Goal: Check status: Check status

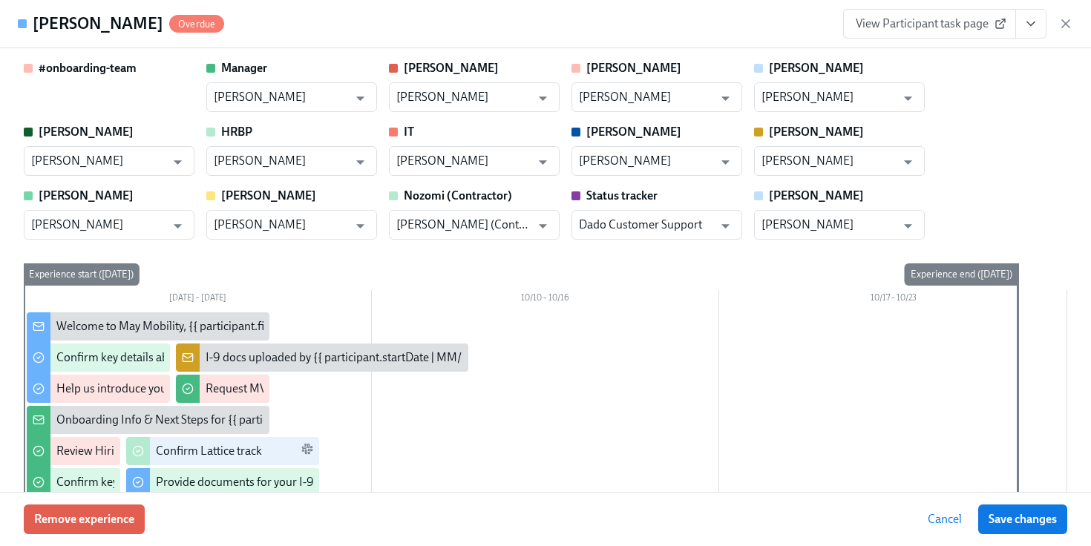
scroll to position [0, 3871]
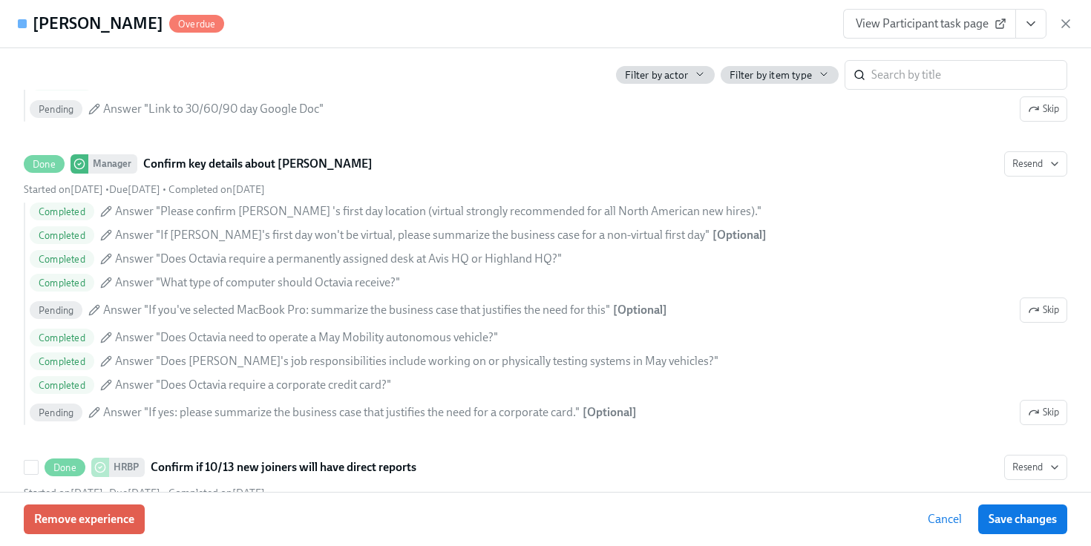
scroll to position [1684, 0]
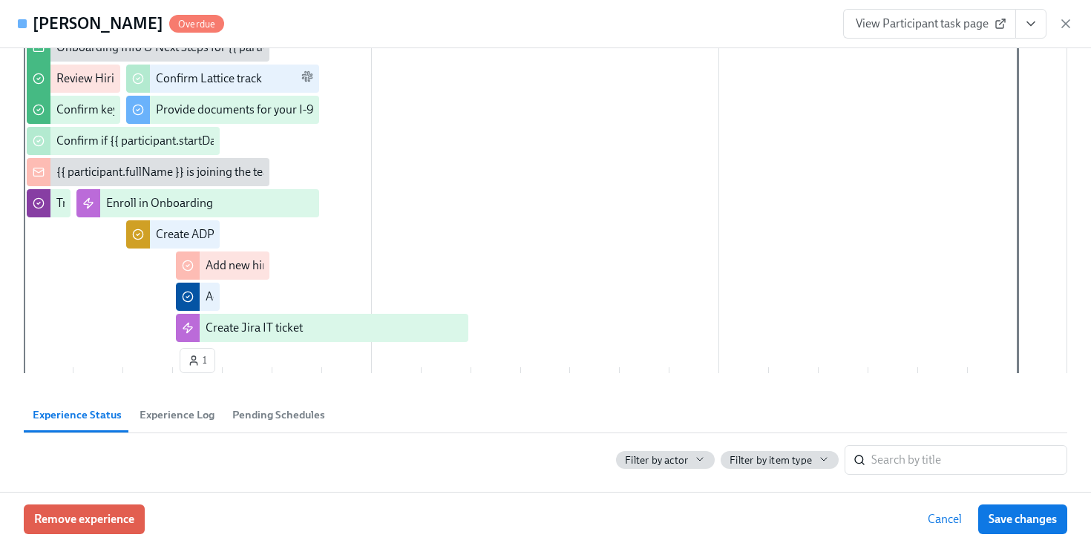
click at [194, 414] on span "Experience Log" at bounding box center [177, 415] width 75 height 17
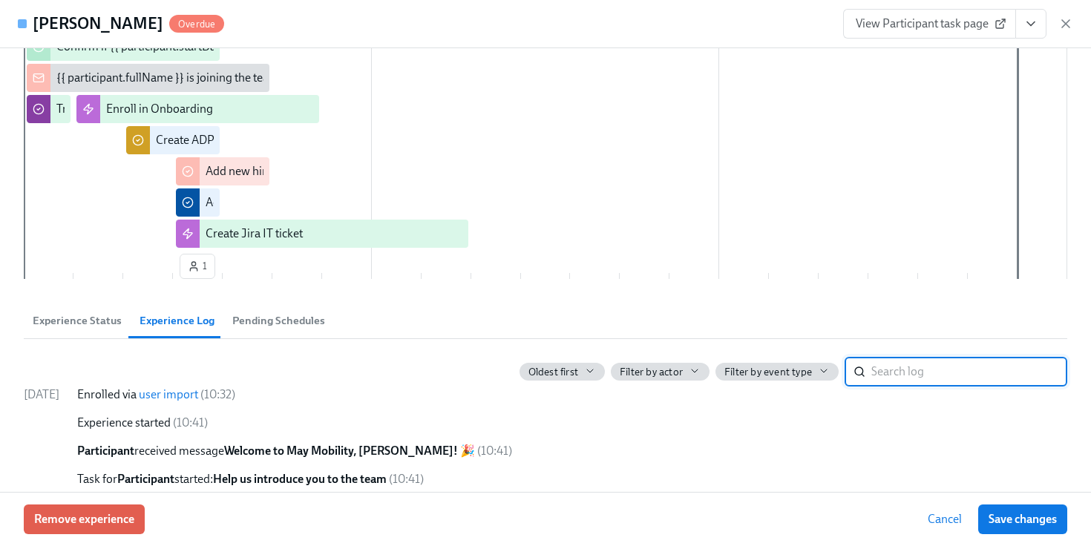
scroll to position [414, 0]
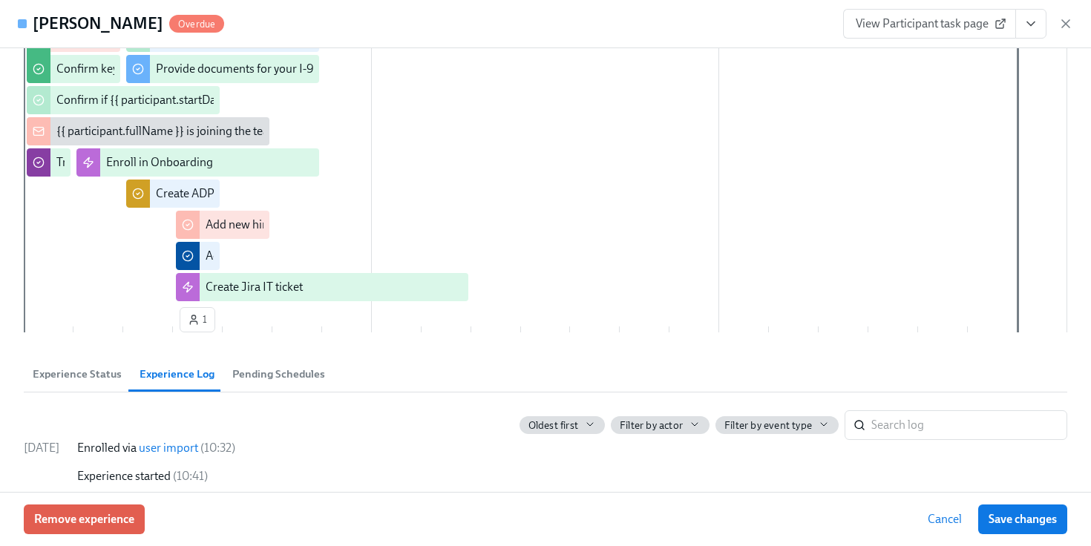
click at [88, 376] on span "Experience Status" at bounding box center [77, 374] width 89 height 17
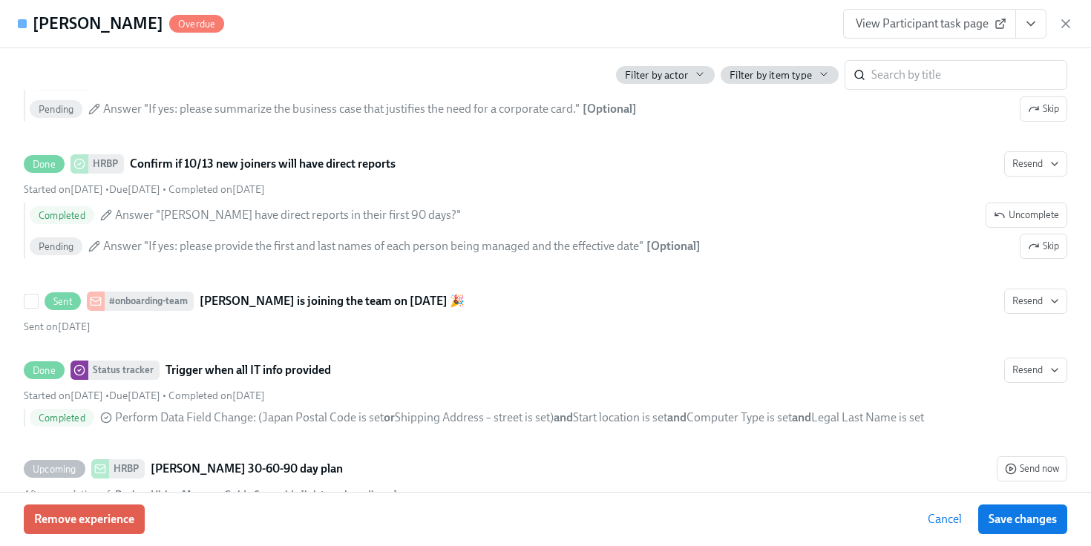
scroll to position [2022, 0]
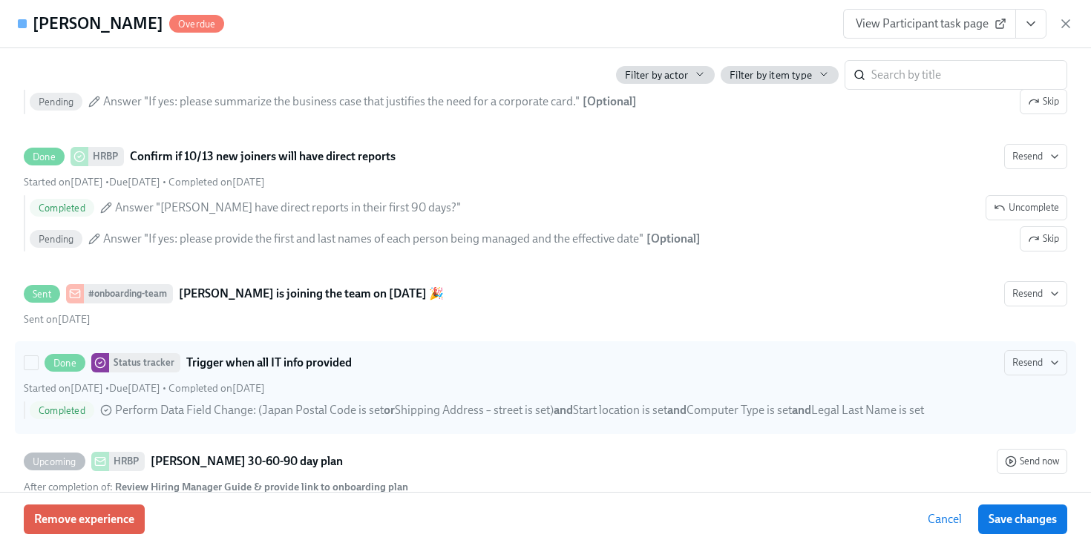
click at [219, 420] on div "Completed Perform Data Field Change : ( Japan Postal Code is set or Shipping Ad…" at bounding box center [546, 414] width 1044 height 24
click at [38, 370] on input "Done Status tracker Trigger when all IT info provided Resend Started on October…" at bounding box center [30, 362] width 13 height 13
checkbox input "true"
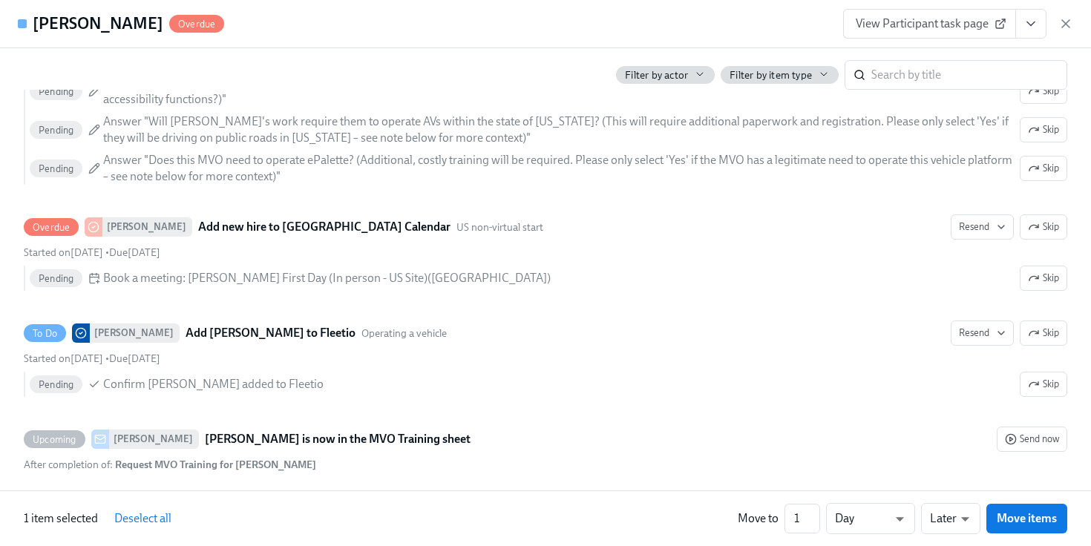
scroll to position [3399, 0]
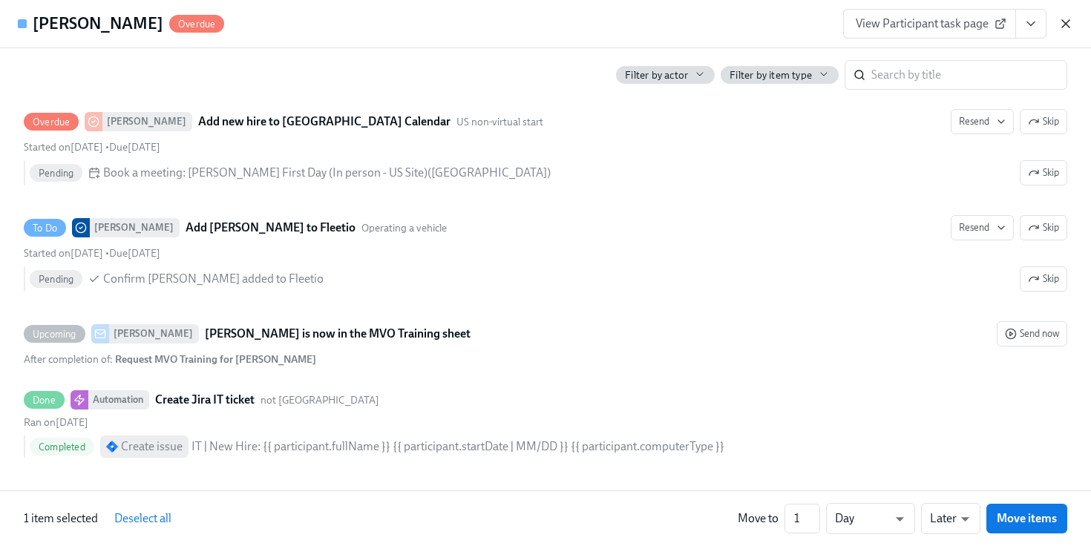
click at [1066, 26] on icon "button" at bounding box center [1066, 23] width 15 height 15
